Goal: Find specific page/section: Find specific page/section

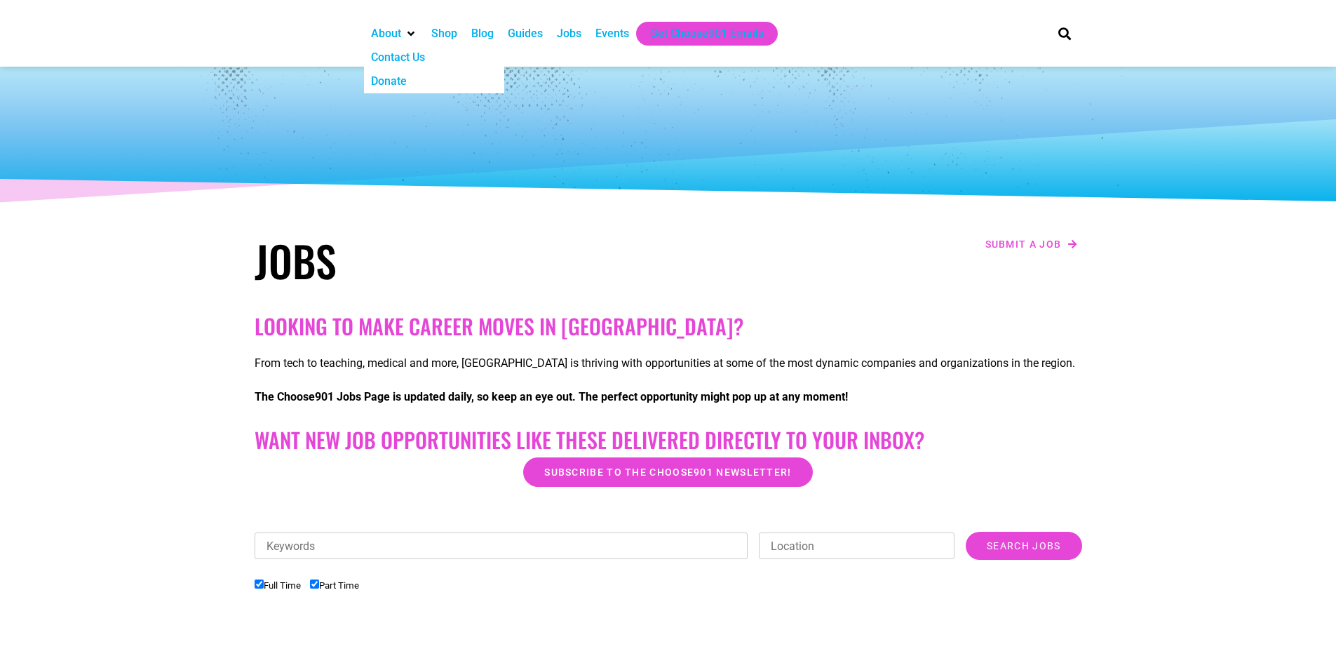
click at [375, 32] on div "About" at bounding box center [386, 33] width 30 height 17
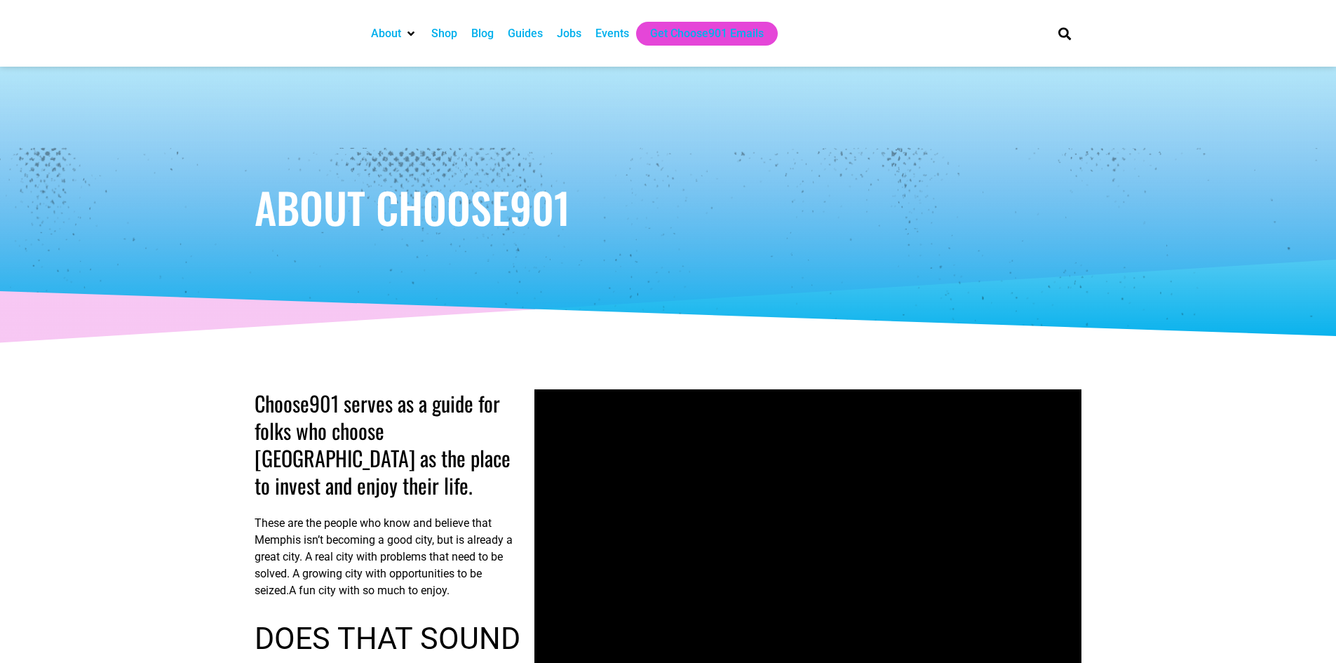
click at [570, 32] on div "Jobs" at bounding box center [569, 33] width 25 height 17
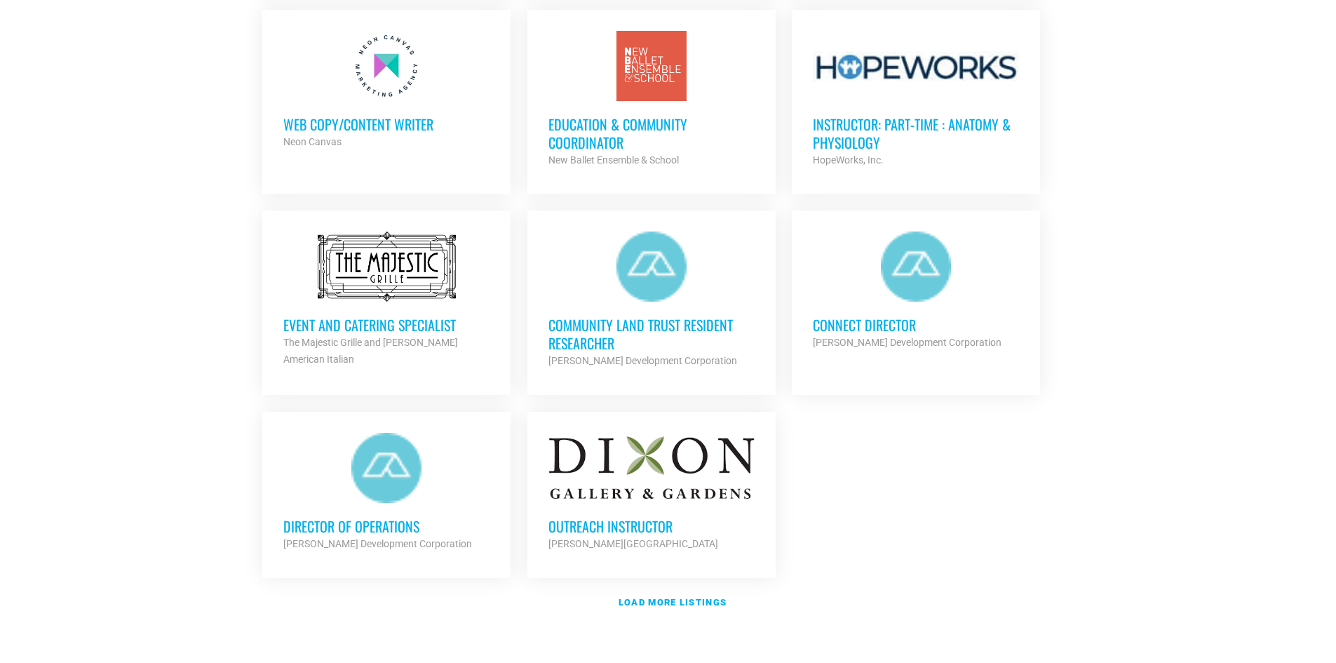
scroll to position [1473, 0]
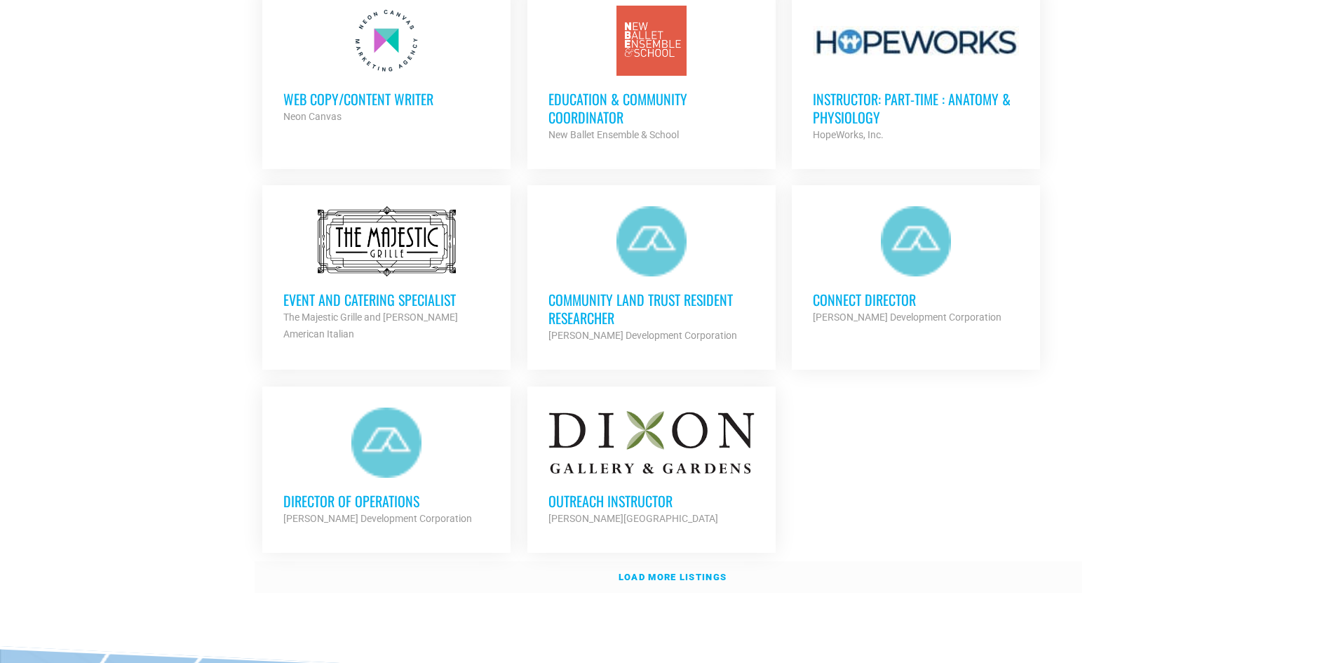
click at [679, 576] on strong "Load more listings" at bounding box center [673, 577] width 108 height 11
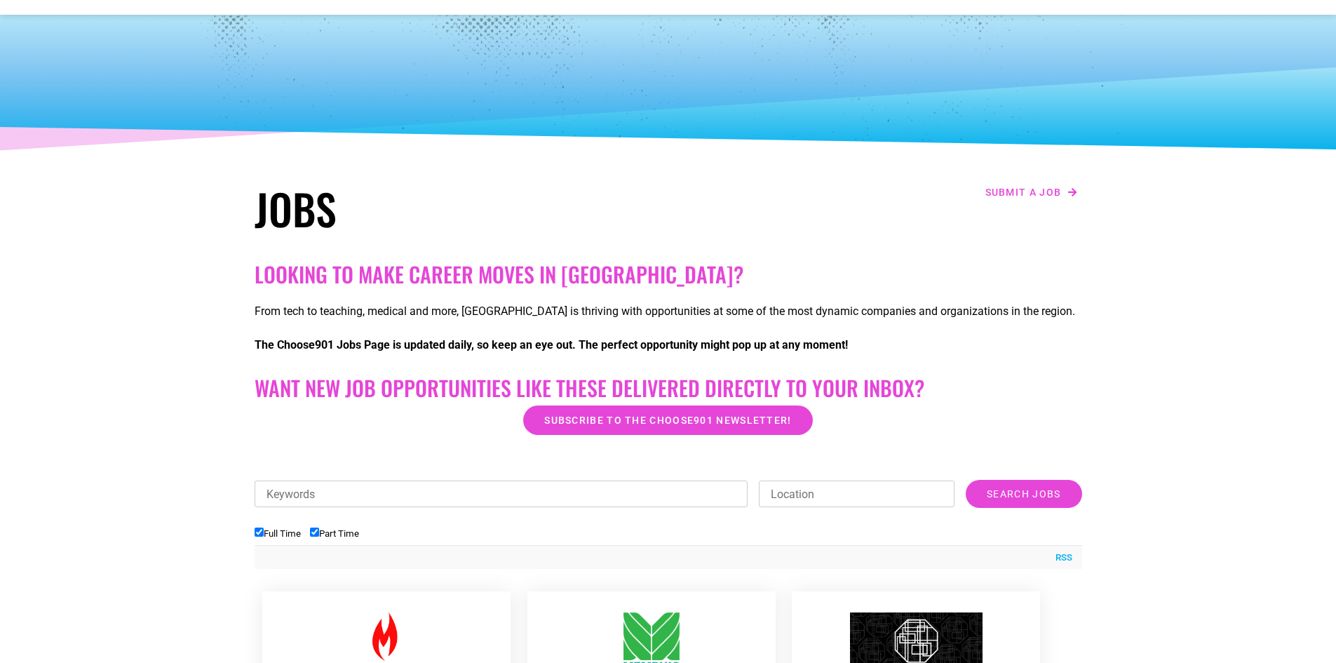
scroll to position [0, 0]
